Goal: Task Accomplishment & Management: Use online tool/utility

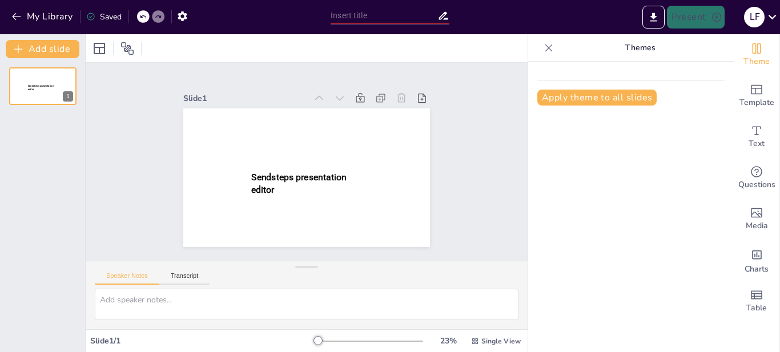
type input "El Ingeniero Ambiental en el Siglo XXI: Roles y Desafíos"
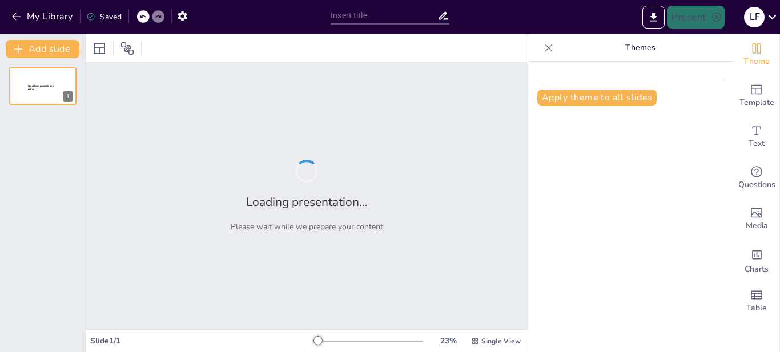
type input "El Ingeniero Ambiental en el Siglo XXI: Roles y Desafíos"
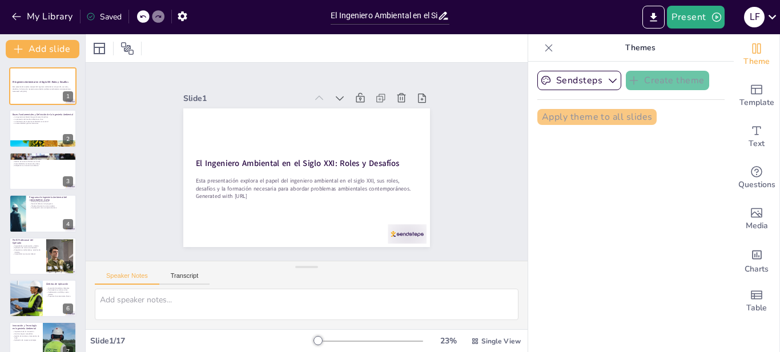
checkbox input "true"
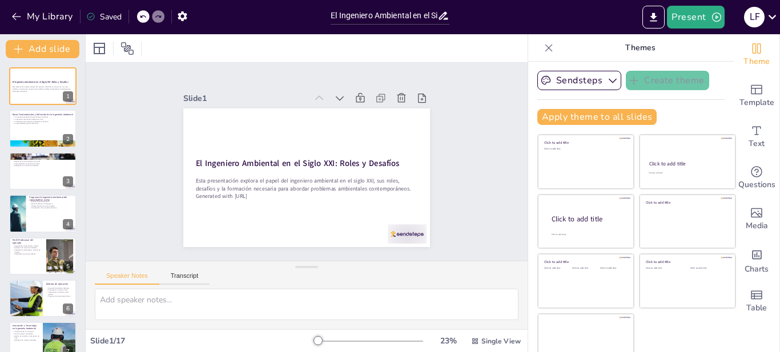
checkbox input "true"
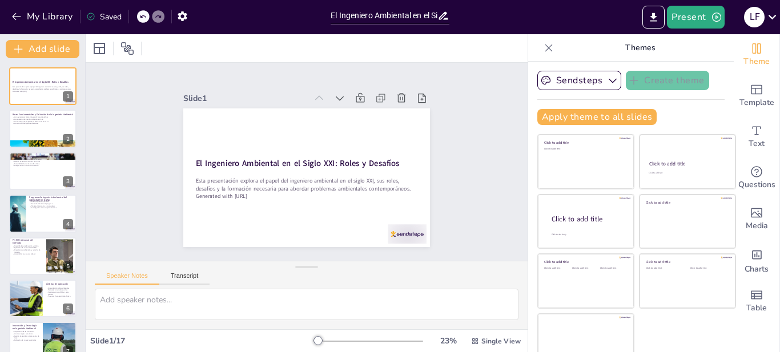
checkbox input "true"
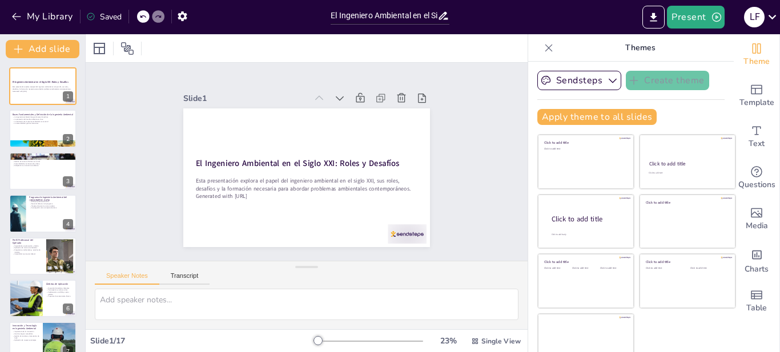
checkbox input "true"
